Goal: Task Accomplishment & Management: Manage account settings

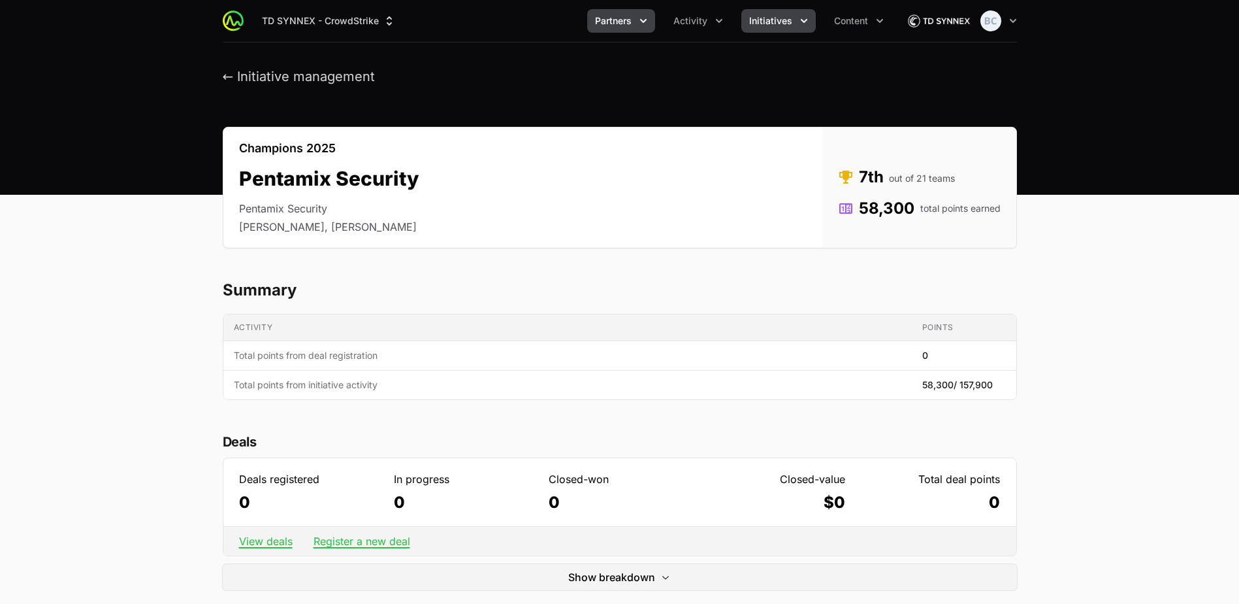
click at [595, 25] on button "Partners" at bounding box center [621, 21] width 68 height 24
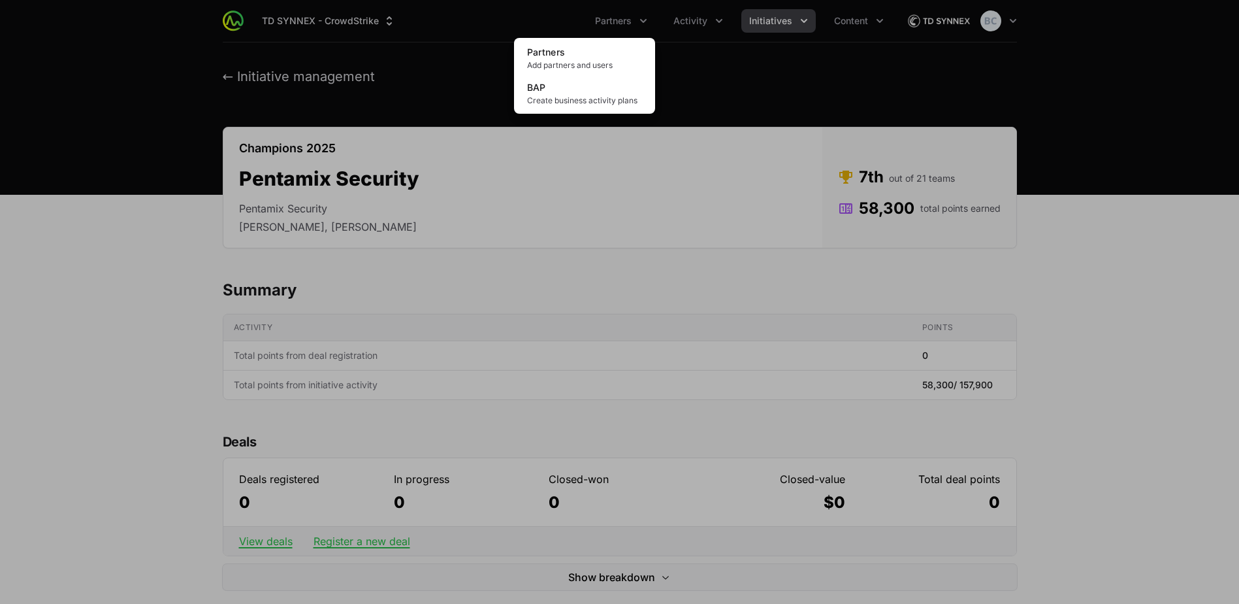
click at [664, 25] on div "Partners menu" at bounding box center [619, 302] width 1239 height 604
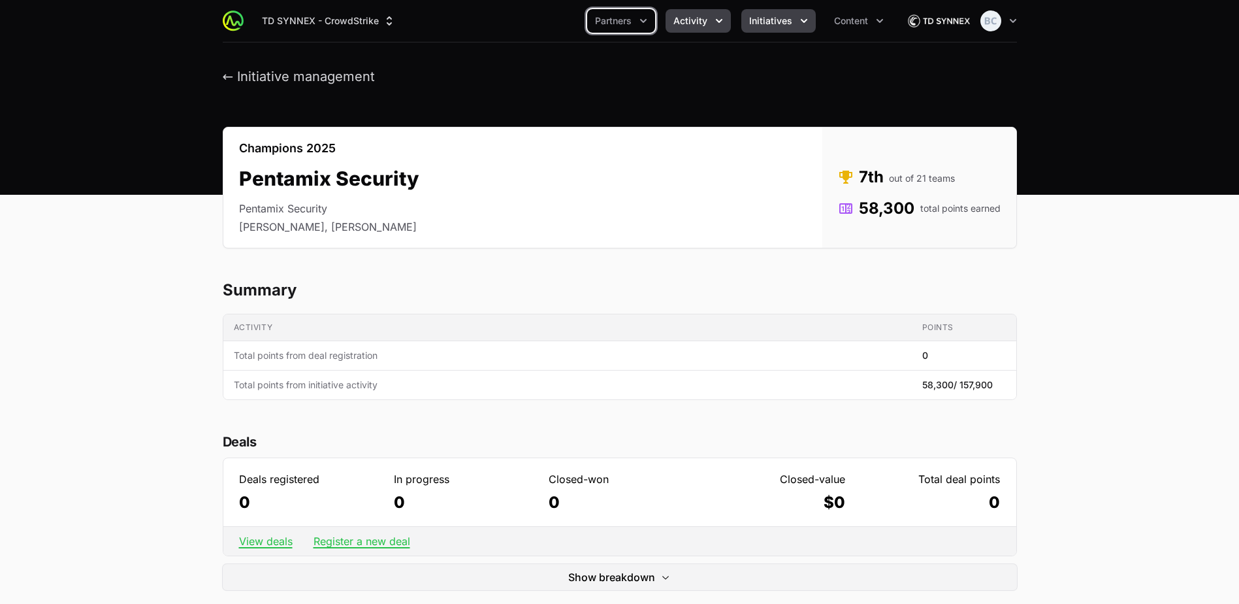
click at [694, 24] on span "Activity" at bounding box center [691, 20] width 34 height 13
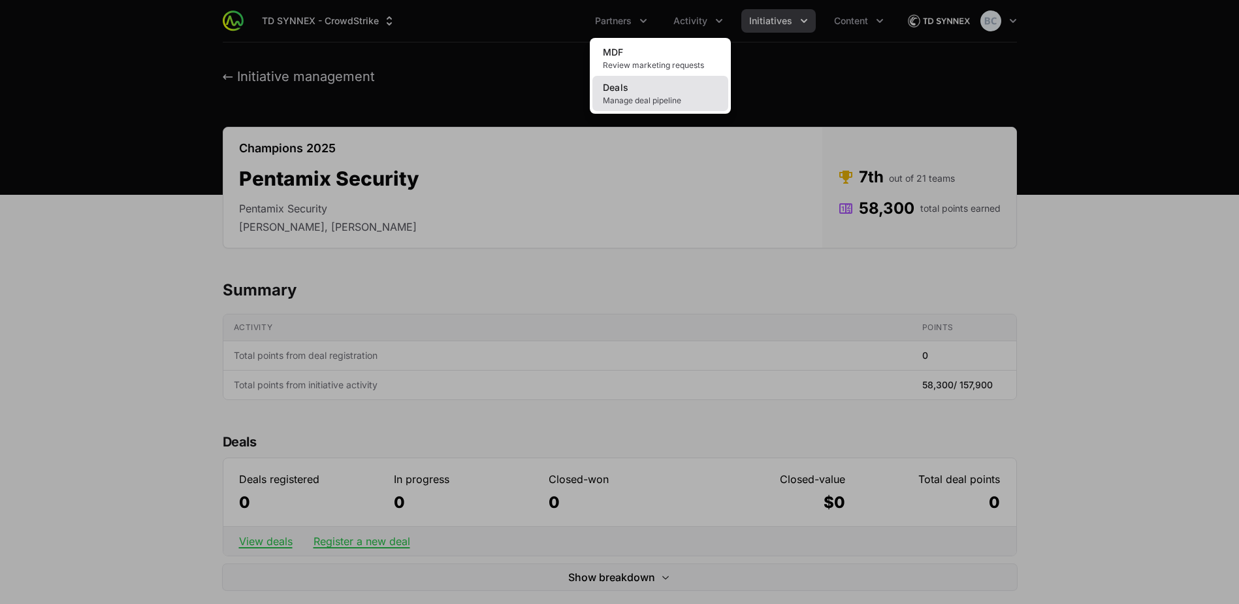
click at [670, 97] on span "Manage deal pipeline" at bounding box center [660, 100] width 115 height 10
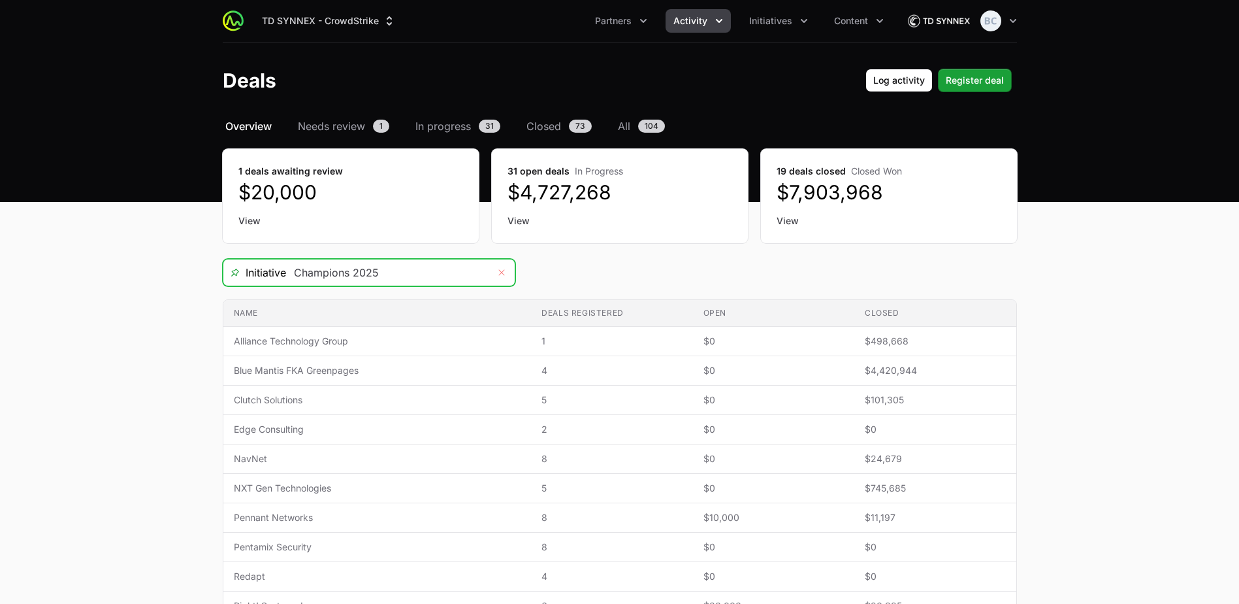
click at [503, 270] on icon "Remove" at bounding box center [502, 272] width 8 height 10
click at [503, 270] on icon "Open" at bounding box center [502, 272] width 10 height 5
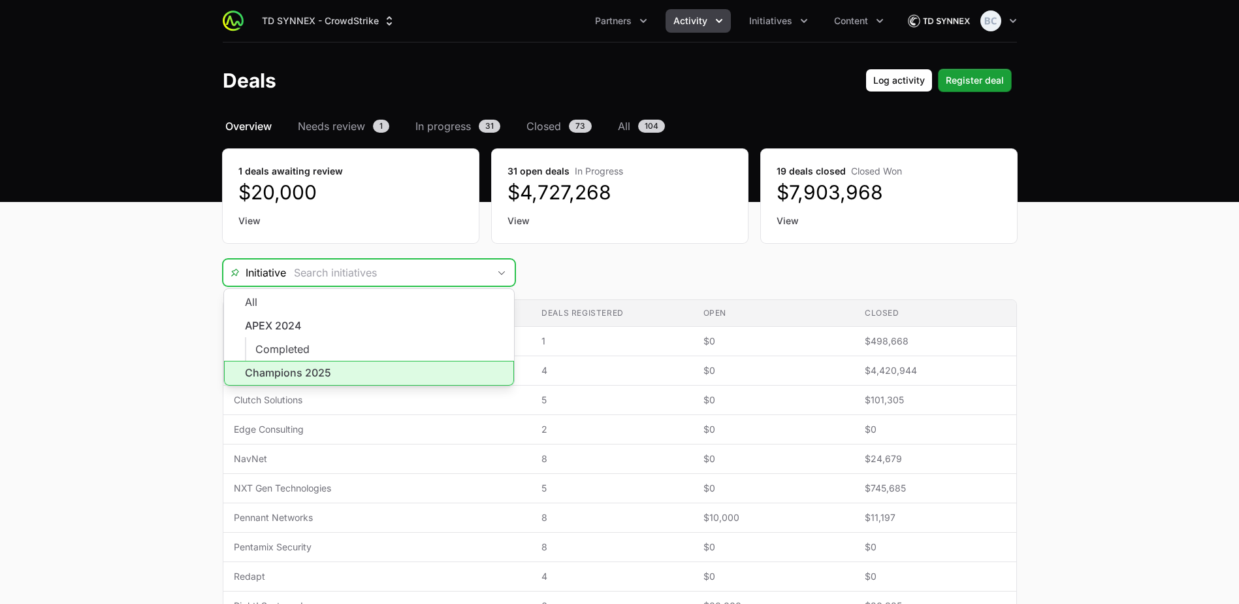
click at [417, 376] on li "Champions 2025" at bounding box center [369, 373] width 290 height 25
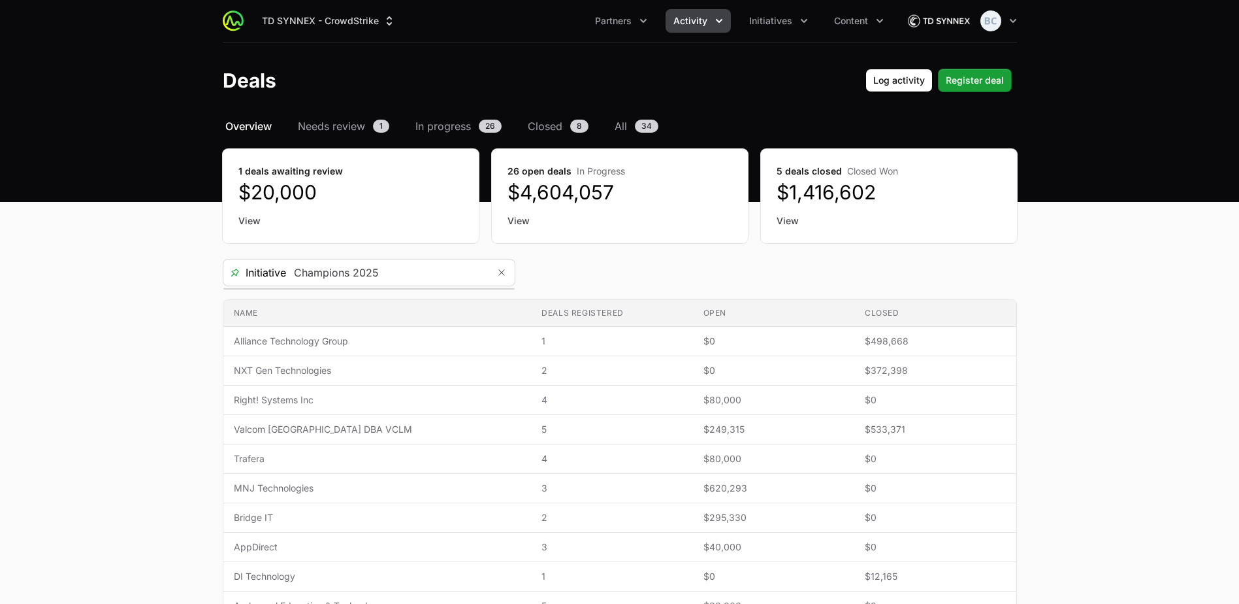
type input "Champions 2025"
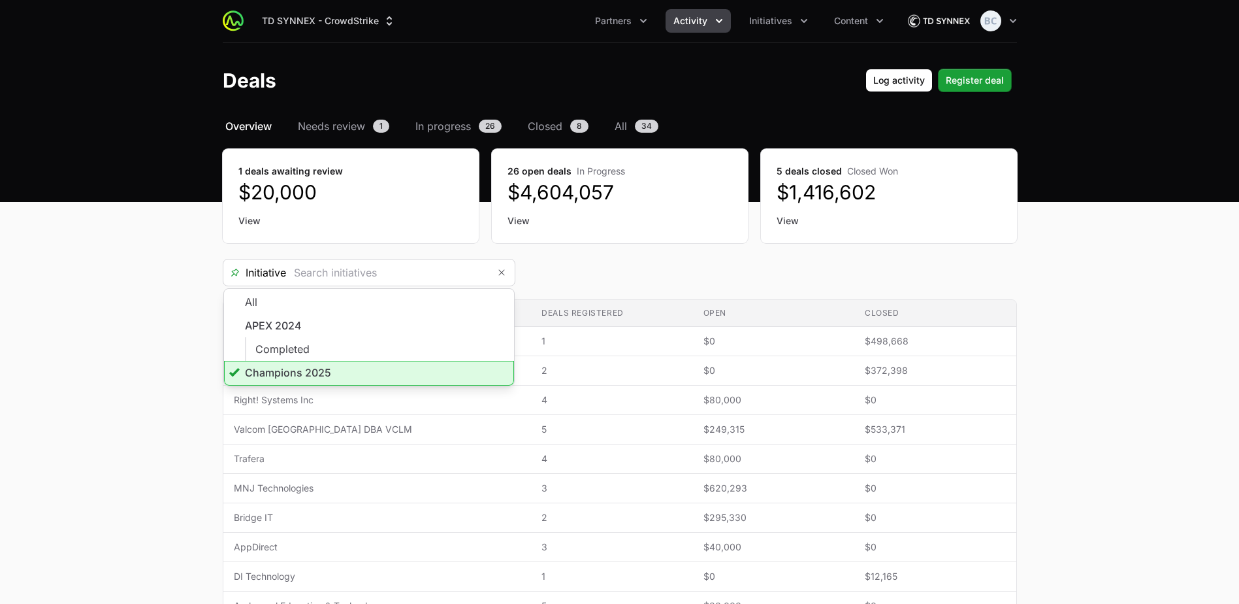
type input "Champions 2025"
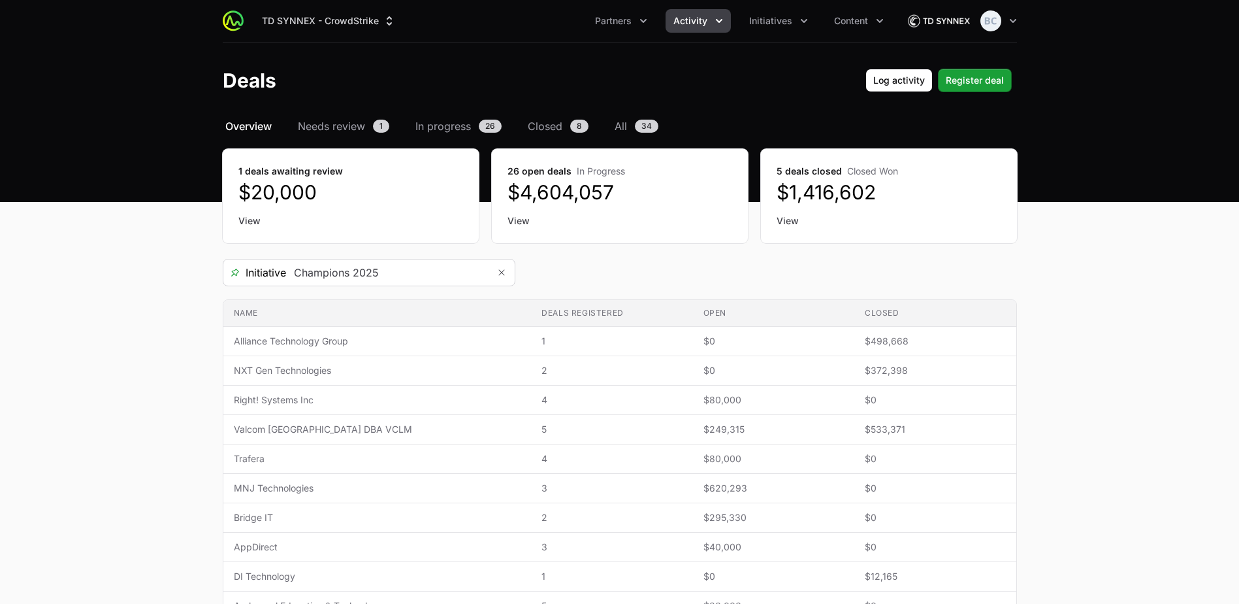
click at [1124, 274] on main "Select a tab Overview Needs review In progress Closed All Overview Needs review…" at bounding box center [619, 464] width 1239 height 693
click at [629, 26] on span "Partners" at bounding box center [613, 20] width 37 height 13
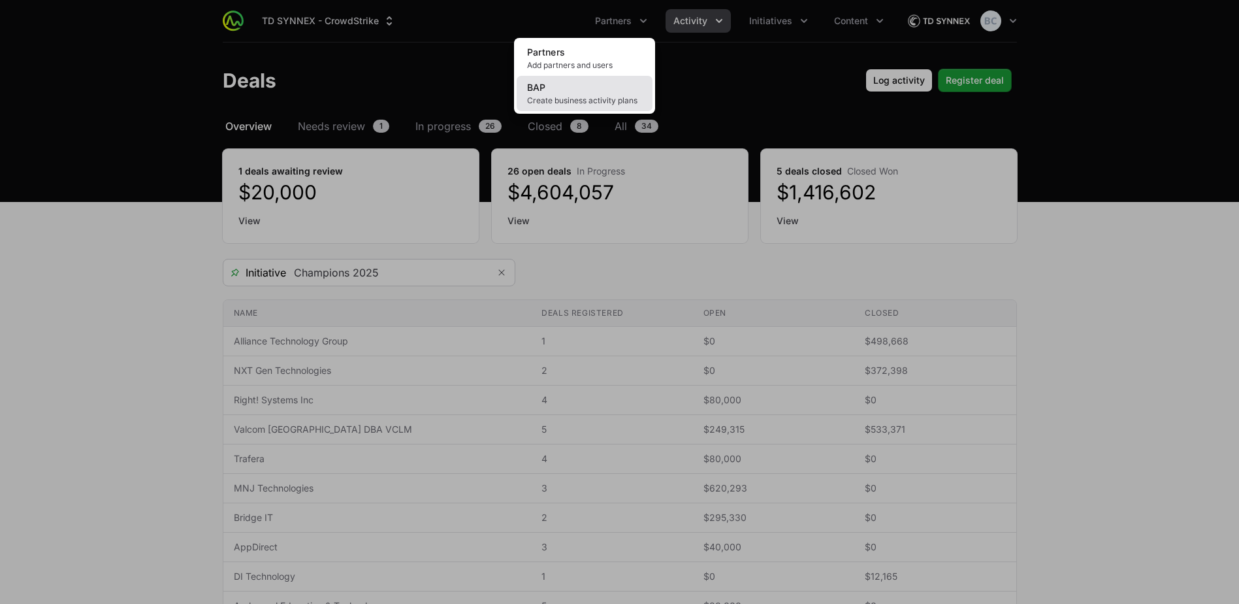
click at [590, 97] on span "Create business activity plans" at bounding box center [584, 100] width 115 height 10
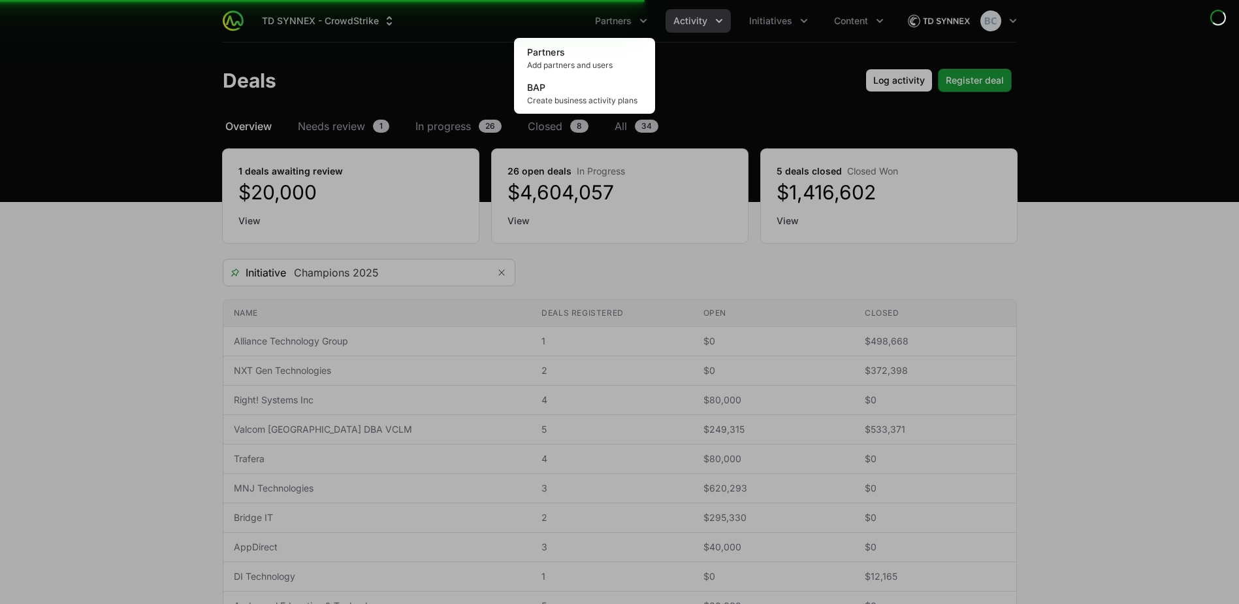
scroll to position [65, 0]
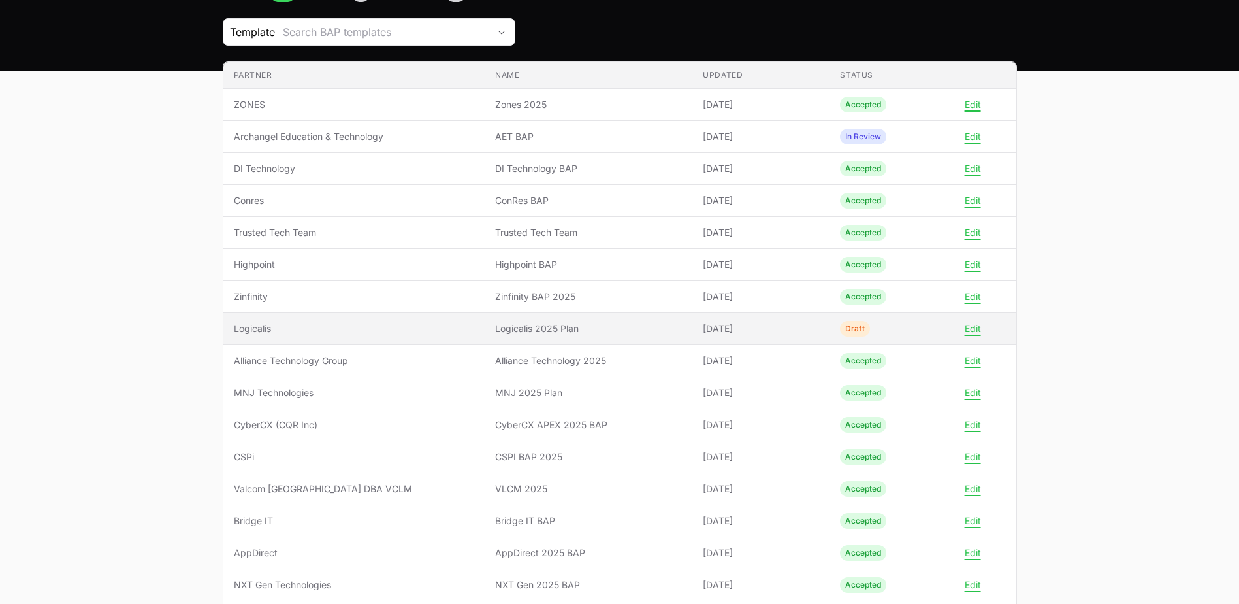
scroll to position [196, 0]
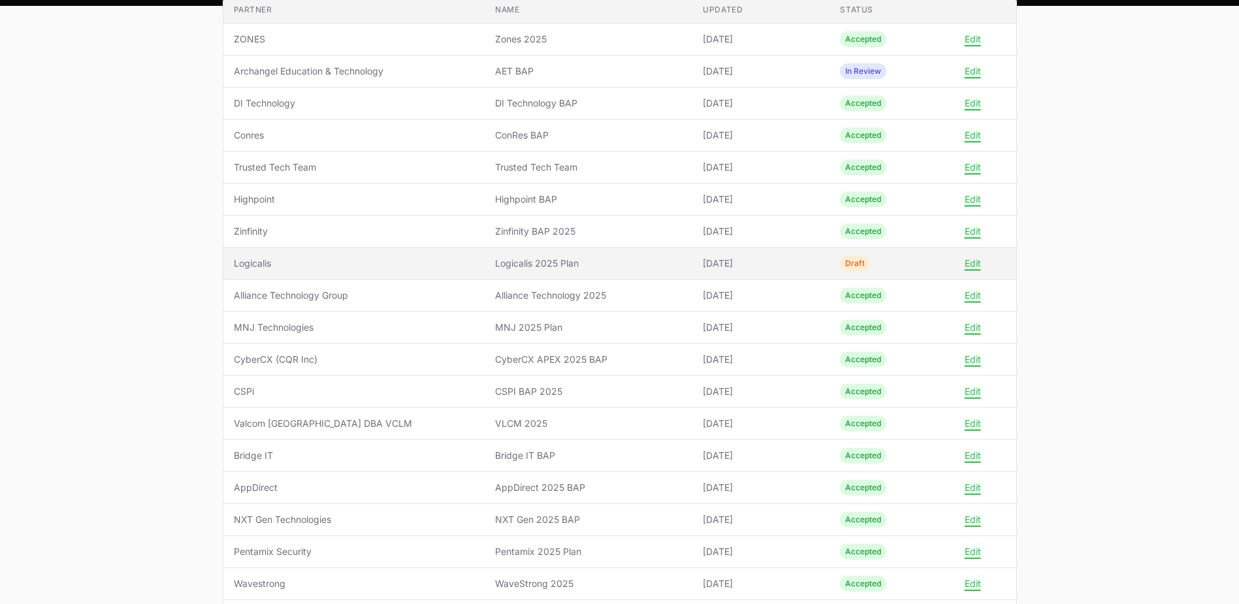
click at [472, 267] on td "Partner Logicalis" at bounding box center [354, 264] width 262 height 32
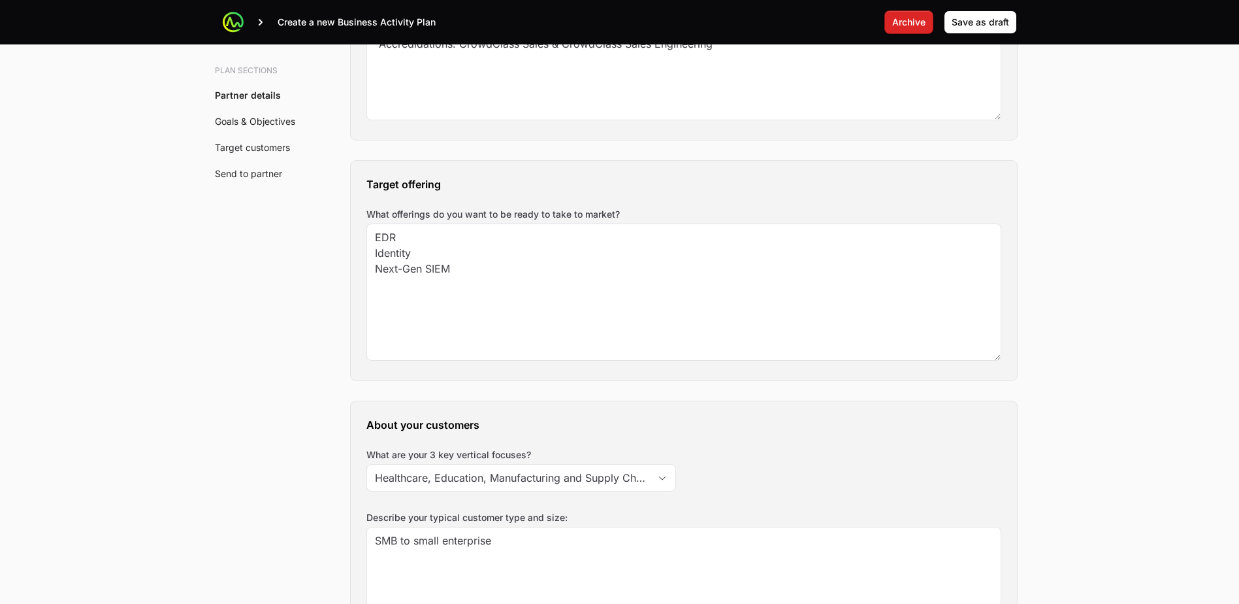
scroll to position [747, 0]
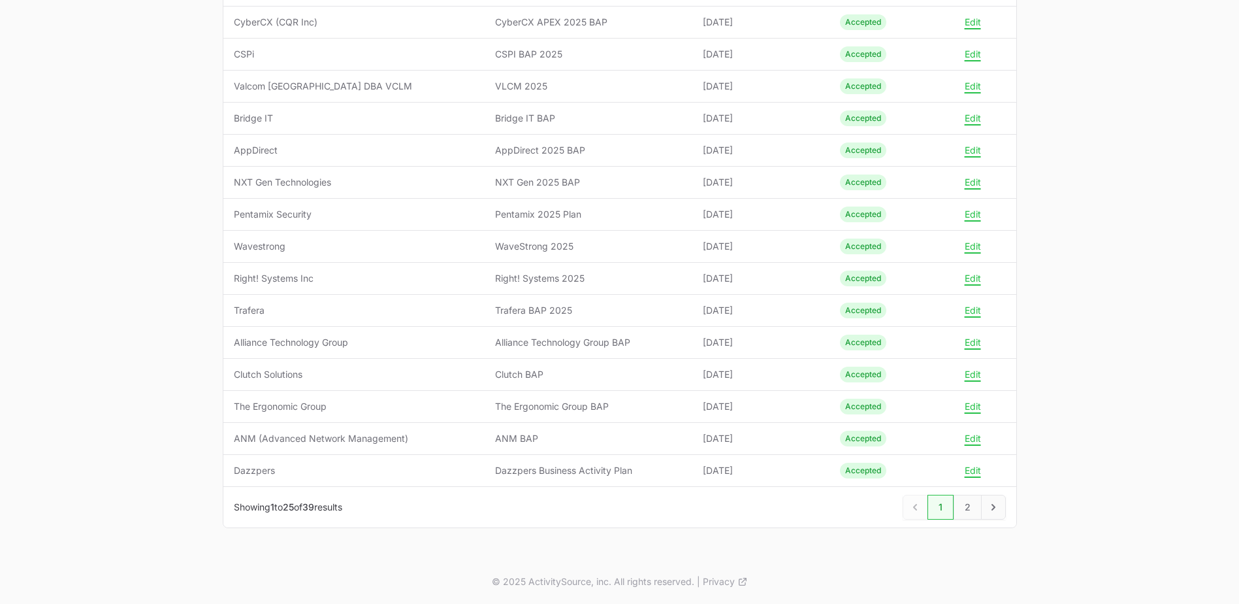
scroll to position [196, 0]
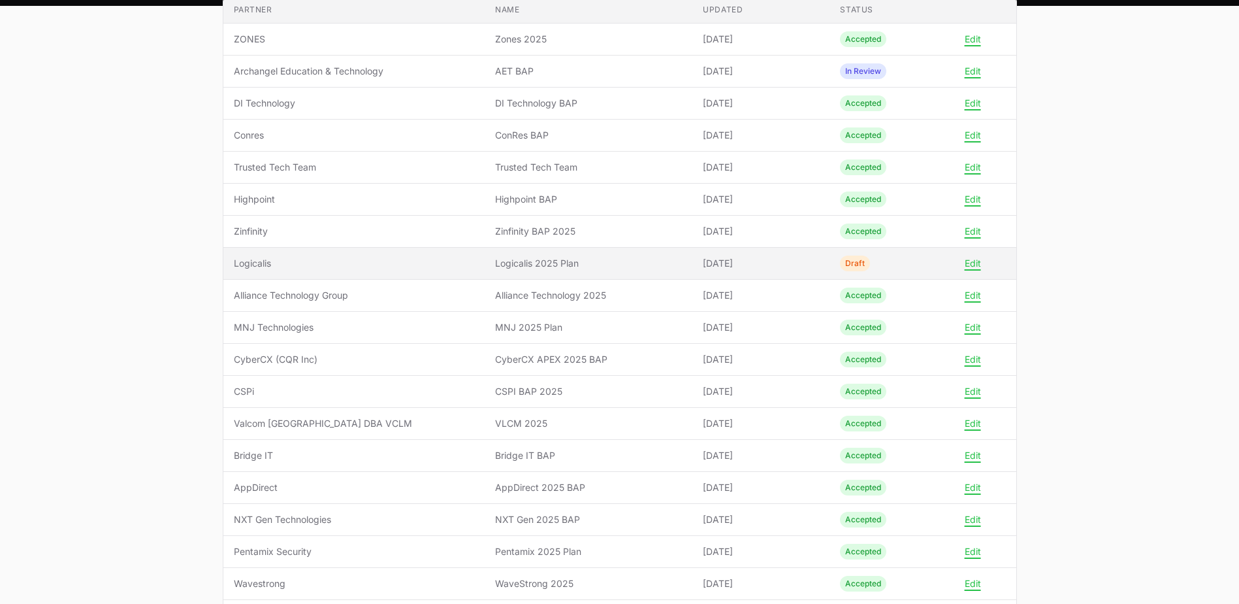
click at [253, 261] on span "Logicalis" at bounding box center [354, 263] width 241 height 13
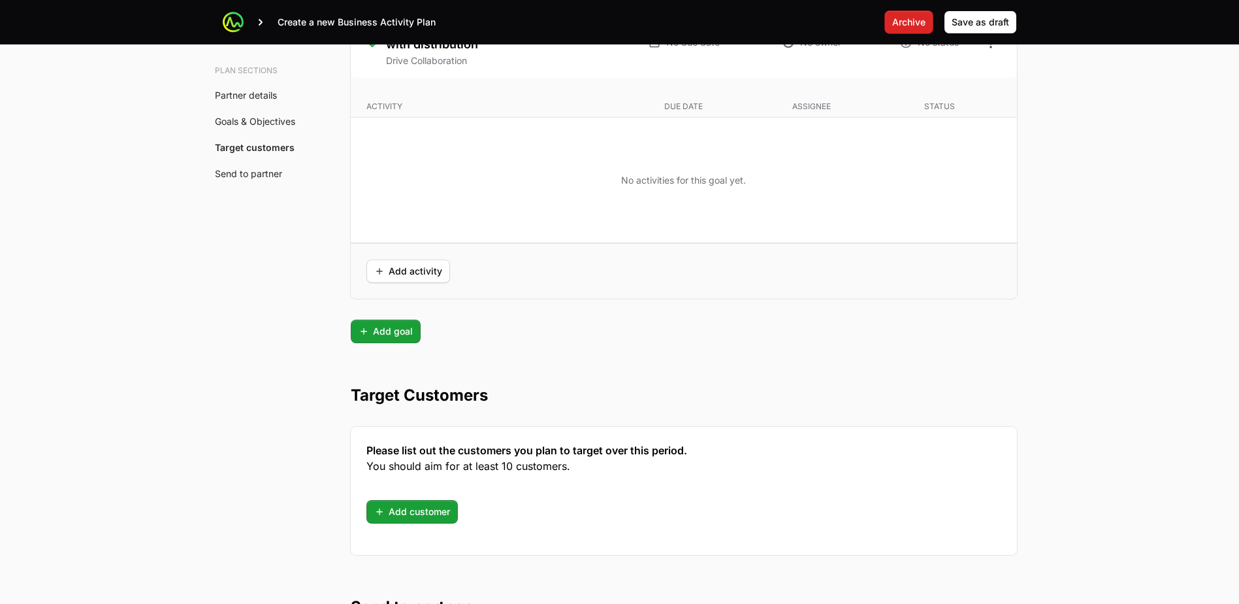
scroll to position [3165, 0]
